Goal: Find specific page/section: Find specific page/section

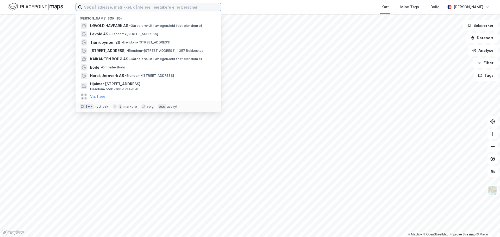
click at [152, 10] on input at bounding box center [151, 7] width 139 height 8
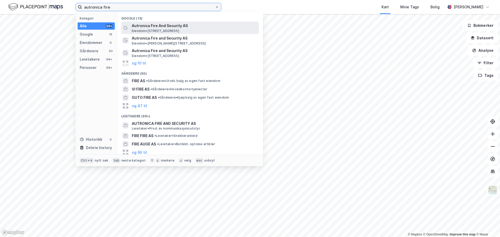
type input "autronica fire"
click at [156, 26] on span "Autronica Fire And Security AS" at bounding box center [194, 26] width 125 height 6
